Goal: Check status: Check status

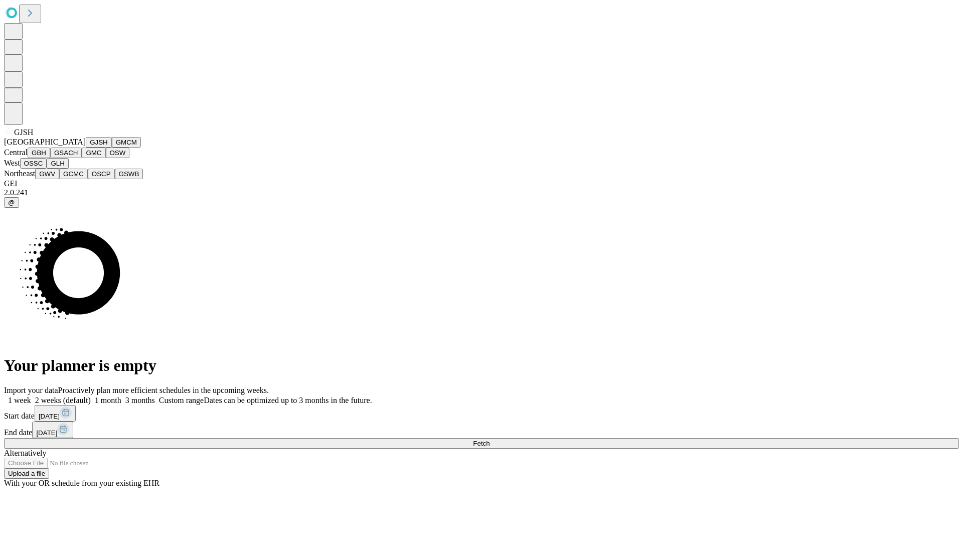
click at [86, 147] on button "GJSH" at bounding box center [99, 142] width 26 height 11
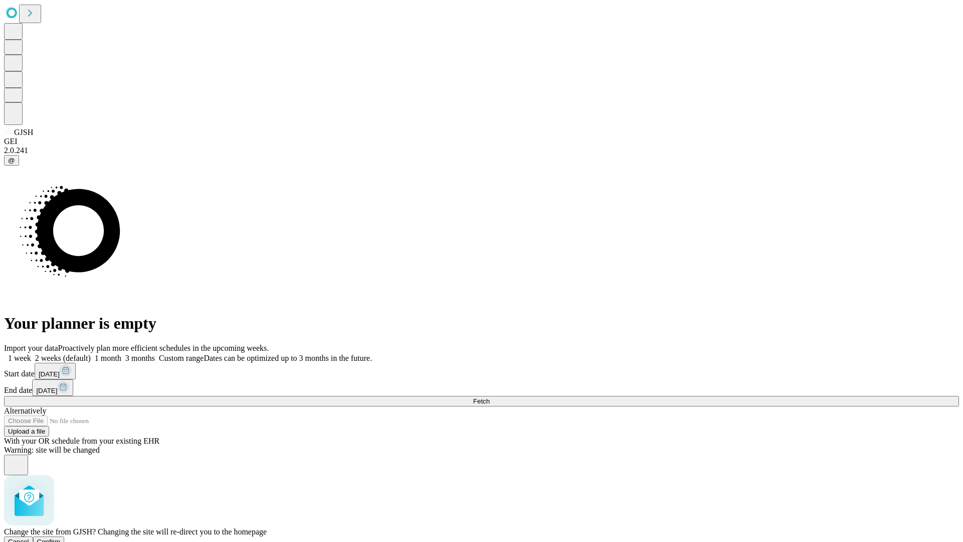
click at [61, 538] on span "Confirm" at bounding box center [49, 542] width 24 height 8
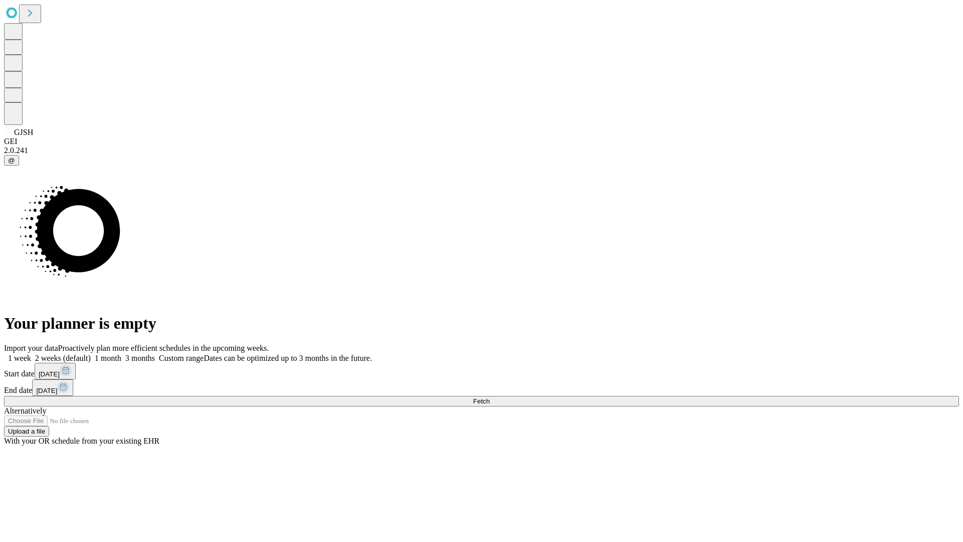
click at [121, 354] on label "1 month" at bounding box center [106, 358] width 31 height 9
click at [490, 397] on span "Fetch" at bounding box center [481, 401] width 17 height 8
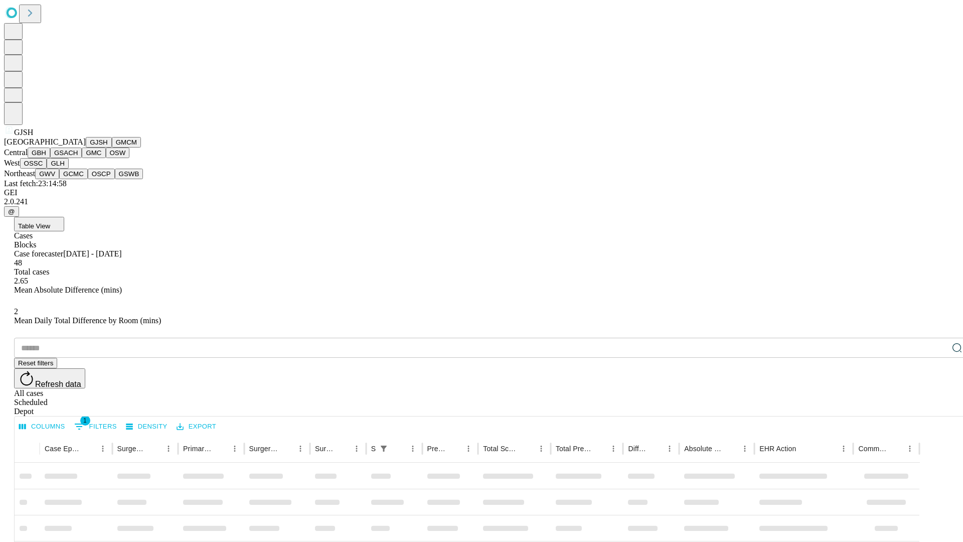
click at [112, 147] on button "GMCM" at bounding box center [126, 142] width 29 height 11
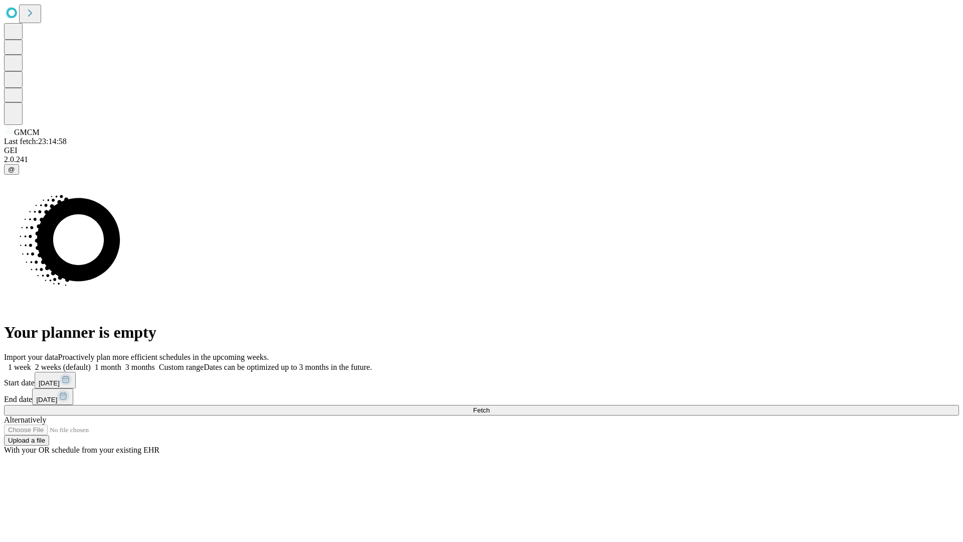
click at [121, 363] on label "1 month" at bounding box center [106, 367] width 31 height 9
click at [490, 406] on span "Fetch" at bounding box center [481, 410] width 17 height 8
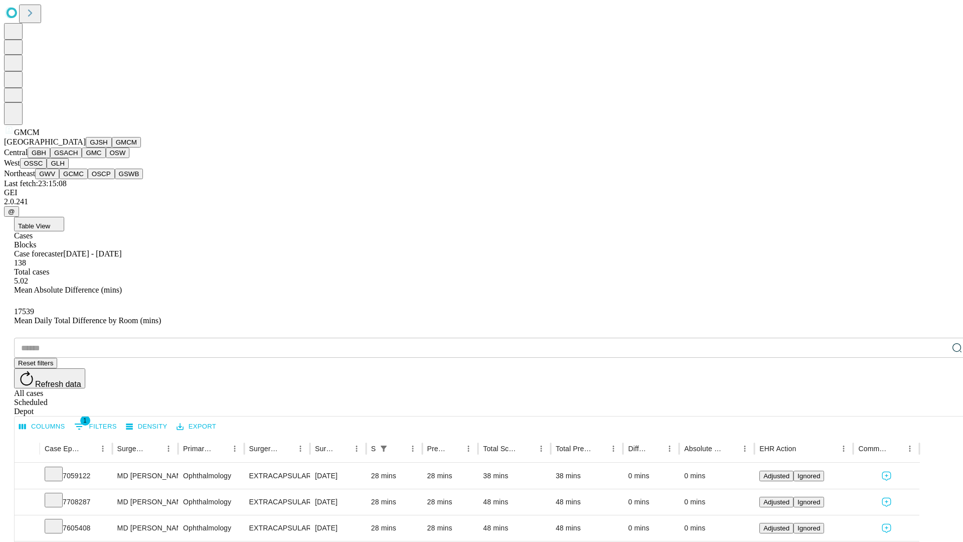
click at [50, 158] on button "GBH" at bounding box center [39, 152] width 23 height 11
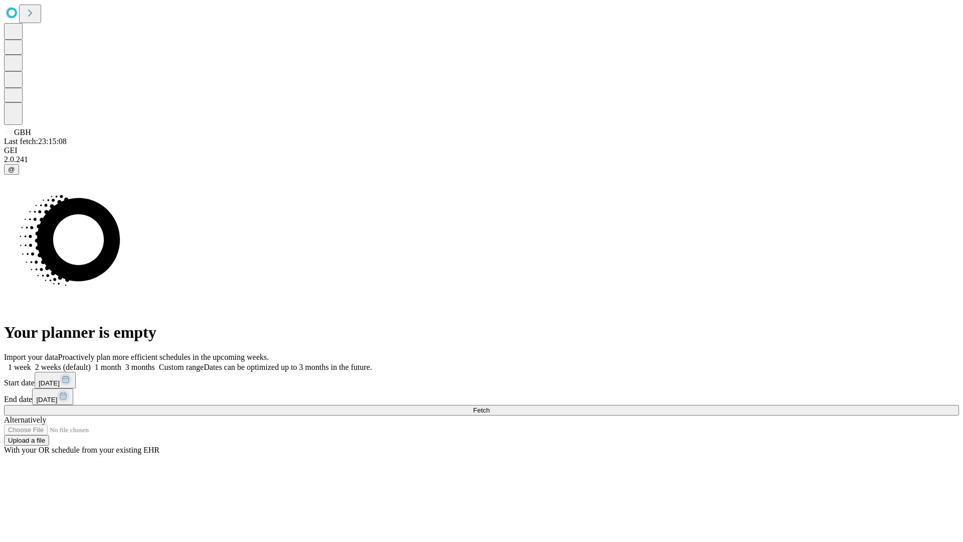
click at [121, 363] on label "1 month" at bounding box center [106, 367] width 31 height 9
click at [490, 406] on span "Fetch" at bounding box center [481, 410] width 17 height 8
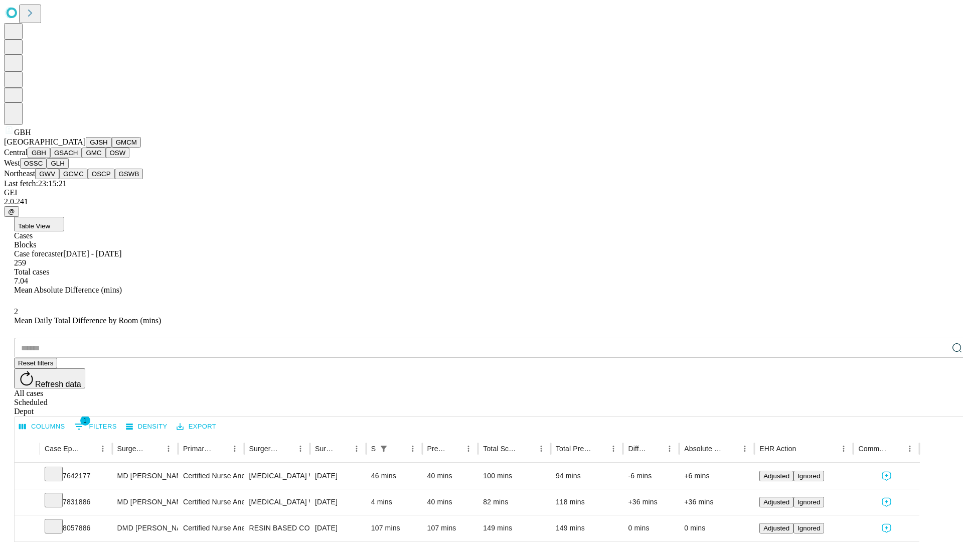
click at [78, 158] on button "GSACH" at bounding box center [66, 152] width 32 height 11
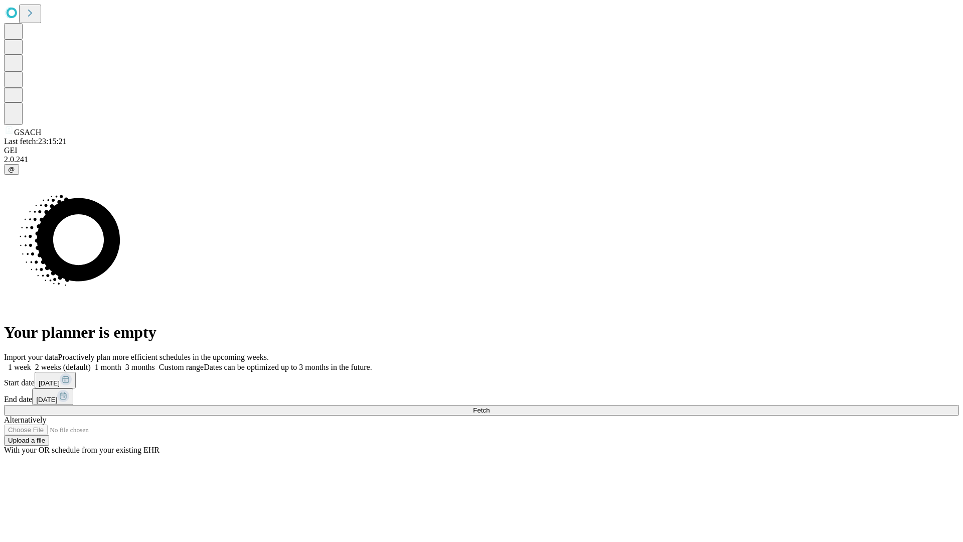
click at [121, 363] on label "1 month" at bounding box center [106, 367] width 31 height 9
click at [490, 406] on span "Fetch" at bounding box center [481, 410] width 17 height 8
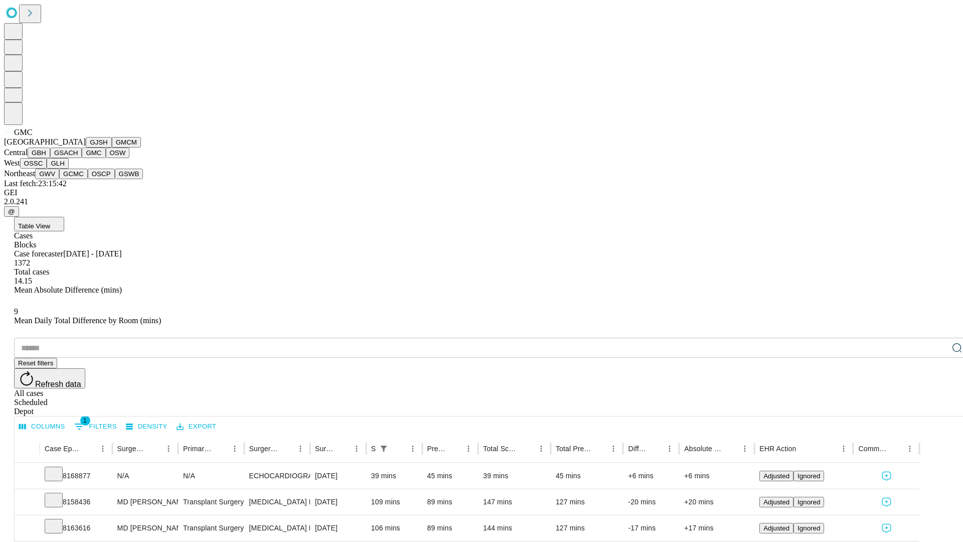
click at [106, 158] on button "OSW" at bounding box center [118, 152] width 24 height 11
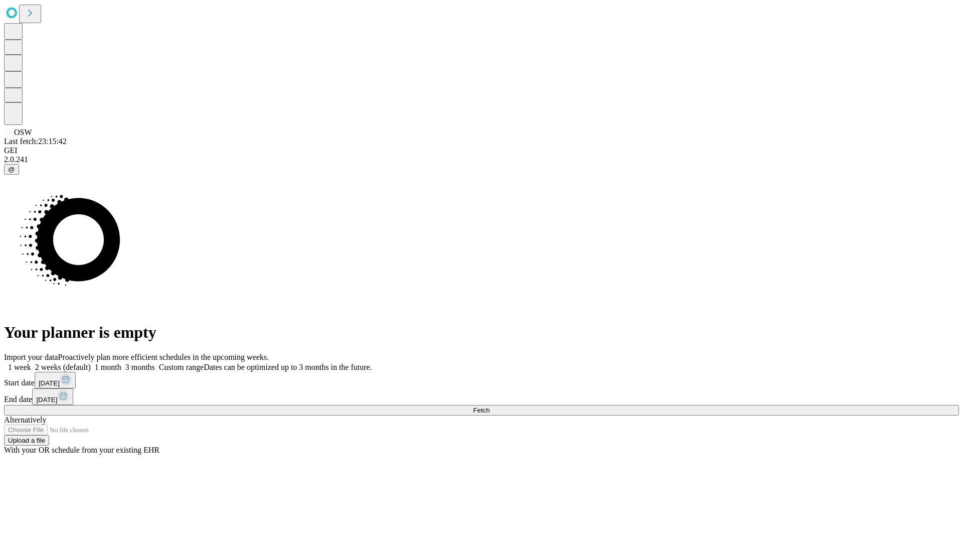
click at [121, 363] on label "1 month" at bounding box center [106, 367] width 31 height 9
click at [490, 406] on span "Fetch" at bounding box center [481, 410] width 17 height 8
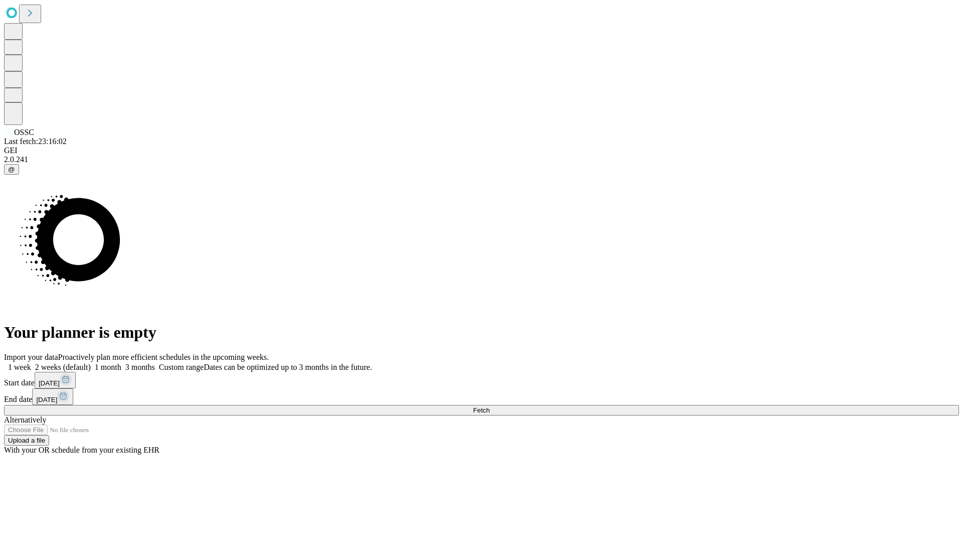
click at [121, 363] on label "1 month" at bounding box center [106, 367] width 31 height 9
click at [490, 406] on span "Fetch" at bounding box center [481, 410] width 17 height 8
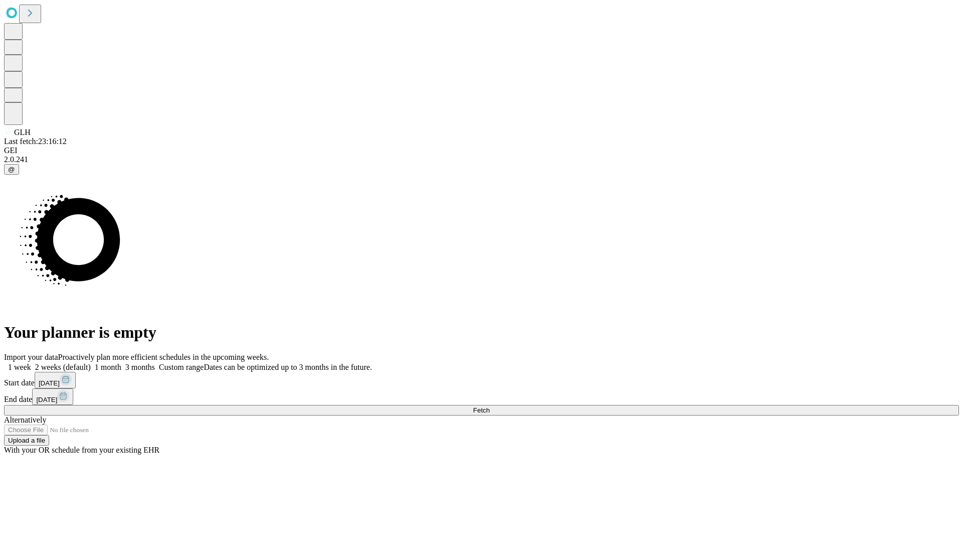
click at [121, 363] on label "1 month" at bounding box center [106, 367] width 31 height 9
click at [490, 406] on span "Fetch" at bounding box center [481, 410] width 17 height 8
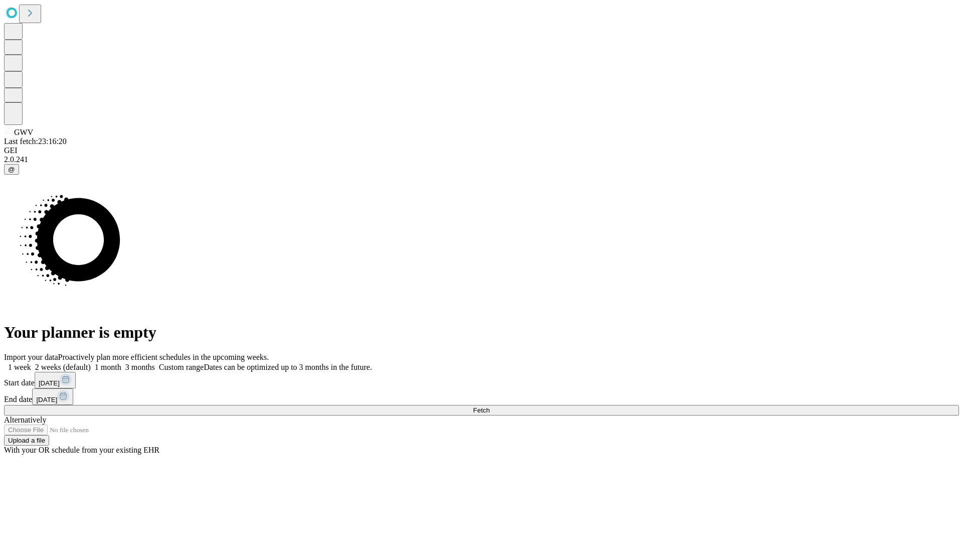
click at [490, 406] on span "Fetch" at bounding box center [481, 410] width 17 height 8
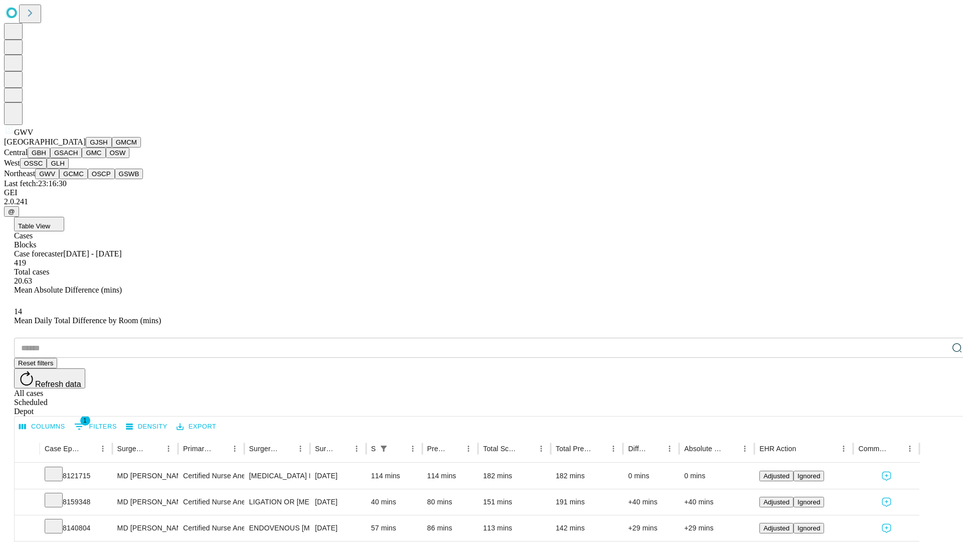
click at [78, 179] on button "GCMC" at bounding box center [73, 174] width 29 height 11
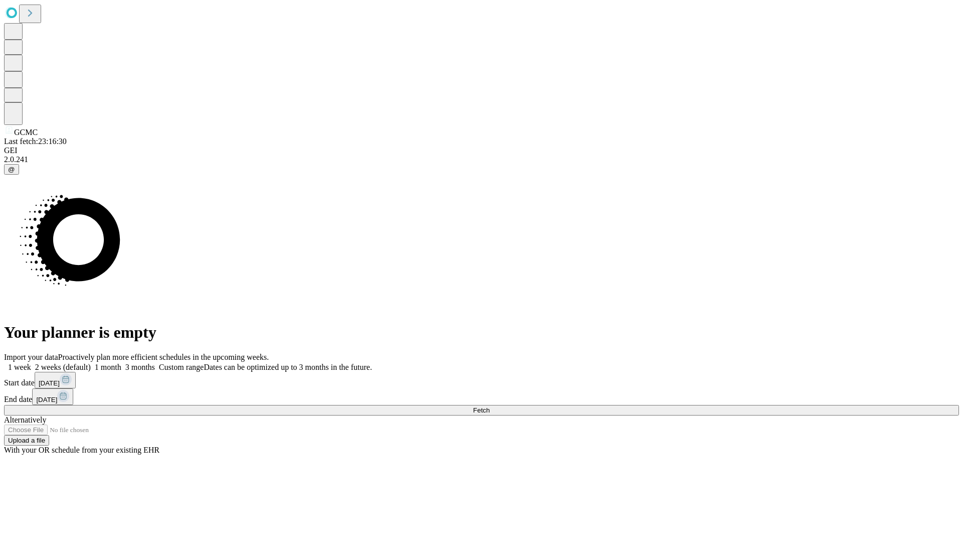
click at [121, 363] on label "1 month" at bounding box center [106, 367] width 31 height 9
click at [490, 406] on span "Fetch" at bounding box center [481, 410] width 17 height 8
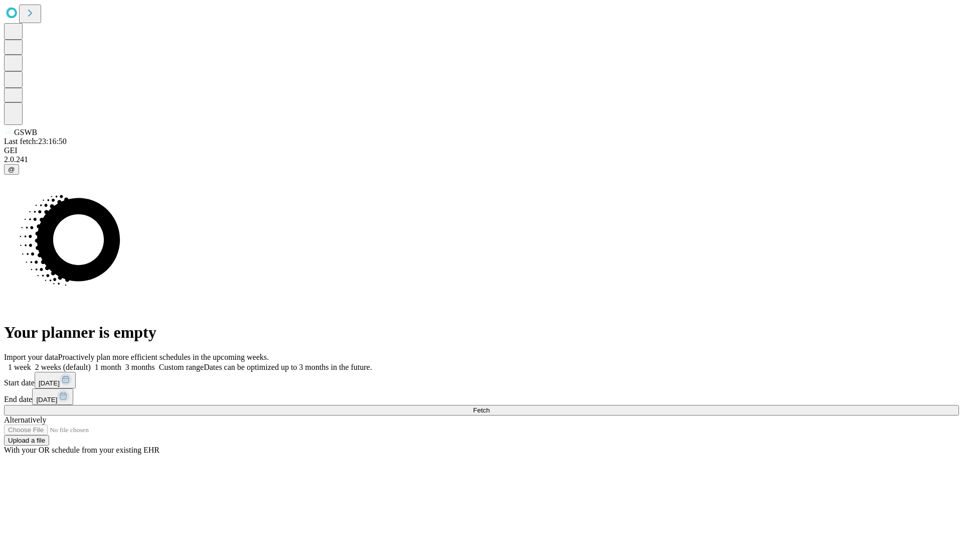
click at [490, 406] on span "Fetch" at bounding box center [481, 410] width 17 height 8
